Goal: Download file/media

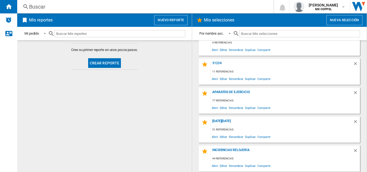
scroll to position [188, 0]
click at [231, 93] on div "Aparatos de ejercicio" at bounding box center [282, 93] width 142 height 7
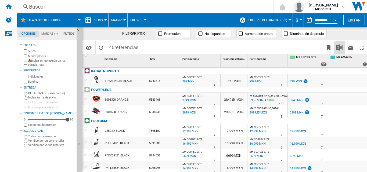
click at [340, 48] on img "Descargar en Excel" at bounding box center [339, 47] width 6 height 6
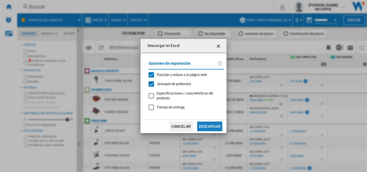
click at [208, 129] on button "Descargar" at bounding box center [209, 127] width 25 height 10
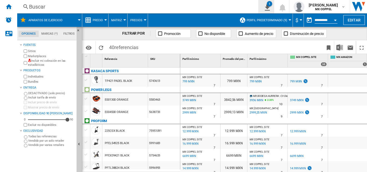
click at [272, 5] on div "1" at bounding box center [269, 3] width 5 height 5
